Goal: Information Seeking & Learning: Understand process/instructions

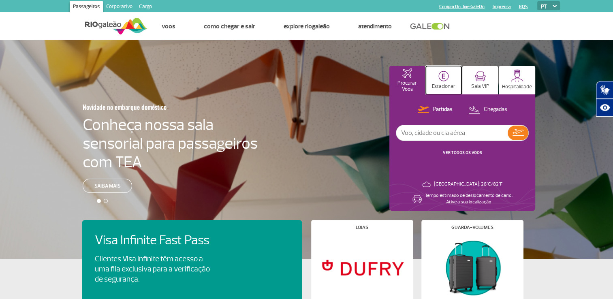
click at [442, 84] on p "Estacionar" at bounding box center [443, 86] width 23 height 6
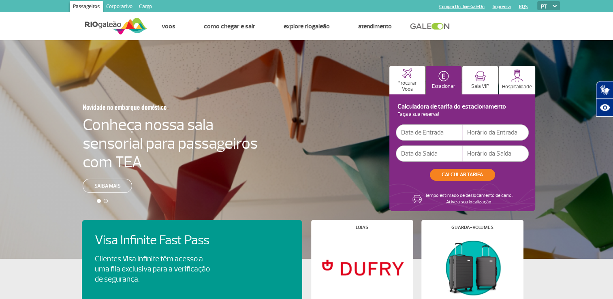
click at [423, 132] on input "text" at bounding box center [429, 132] width 66 height 16
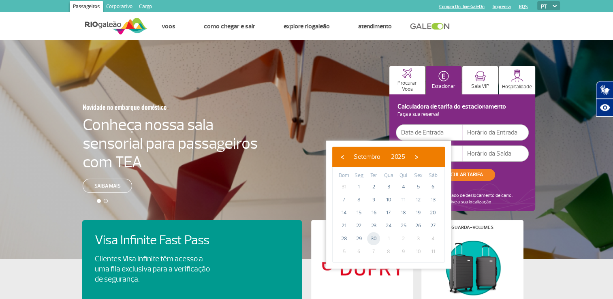
click at [375, 238] on span "30" at bounding box center [373, 238] width 13 height 13
type input "30/09/2025"
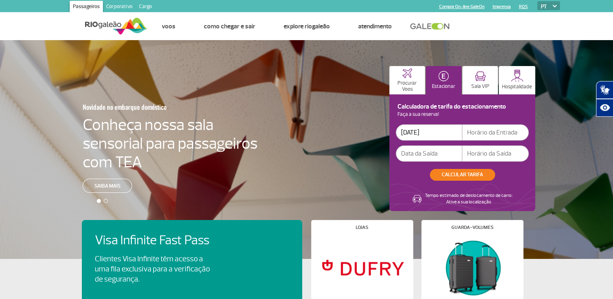
click at [491, 133] on input "text" at bounding box center [495, 132] width 66 height 16
click at [493, 133] on input "text" at bounding box center [495, 132] width 66 height 16
type input "18"
click at [426, 158] on input "text" at bounding box center [429, 153] width 66 height 16
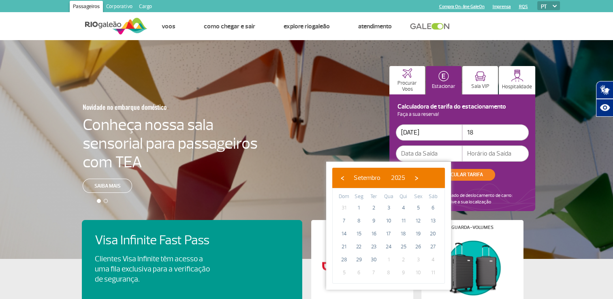
click at [483, 134] on input "18" at bounding box center [495, 132] width 66 height 16
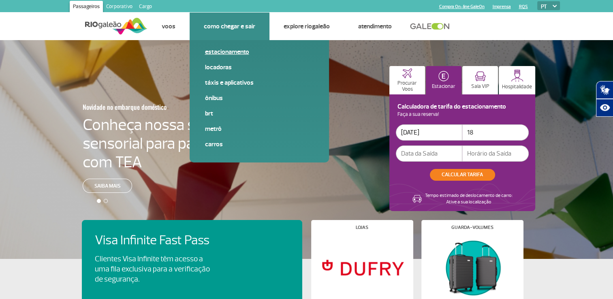
click at [227, 53] on link "Estacionamento" at bounding box center [259, 51] width 109 height 9
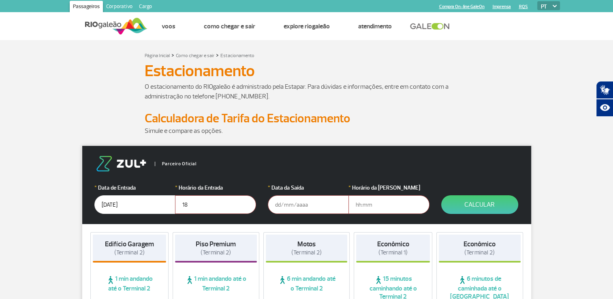
click at [193, 202] on input "18" at bounding box center [215, 204] width 81 height 19
type input "1"
type input "18:00"
click at [273, 205] on input "text" at bounding box center [308, 204] width 81 height 19
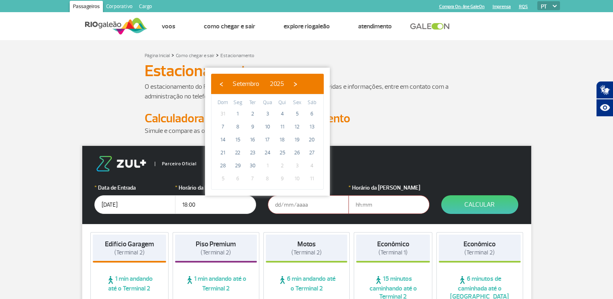
click at [309, 166] on span "4" at bounding box center [311, 165] width 13 height 13
click at [301, 81] on span "›" at bounding box center [295, 84] width 12 height 12
click at [313, 116] on span "4" at bounding box center [311, 113] width 13 height 13
type input "04/10/2025"
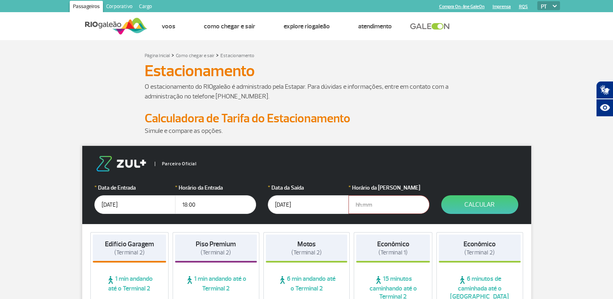
click at [354, 207] on input "text" at bounding box center [388, 204] width 81 height 19
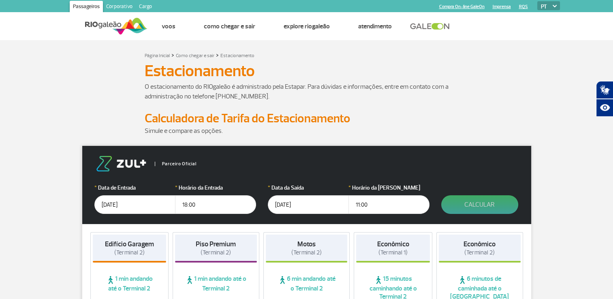
type input "11:00"
click at [494, 202] on button "Calcular" at bounding box center [479, 204] width 77 height 19
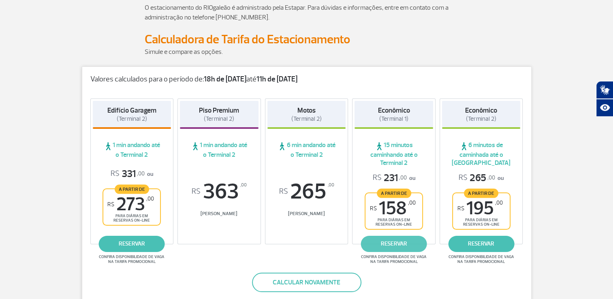
scroll to position [121, 0]
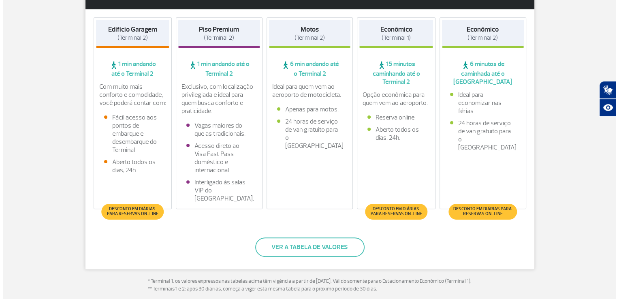
scroll to position [202, 0]
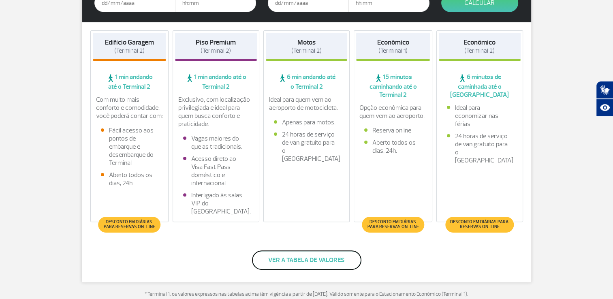
click at [289, 264] on button "Ver a tabela de valores" at bounding box center [306, 259] width 109 height 19
